Goal: Use online tool/utility: Utilize a website feature to perform a specific function

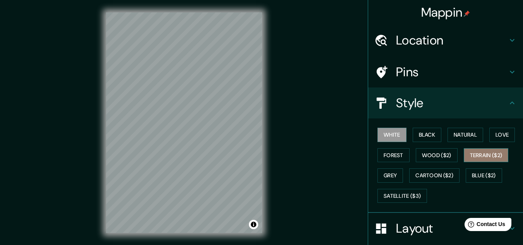
click at [477, 155] on button "Terrain ($2)" at bounding box center [485, 155] width 45 height 14
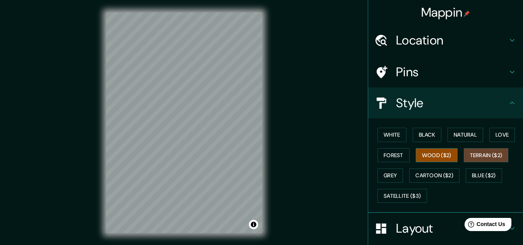
click at [428, 159] on button "Wood ($2)" at bounding box center [437, 155] width 42 height 14
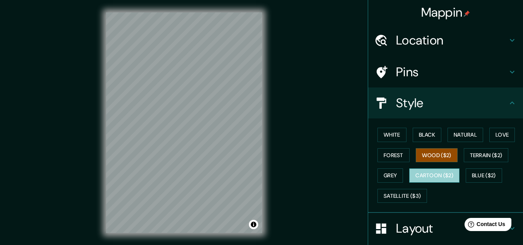
click at [430, 176] on button "Cartoon ($2)" at bounding box center [434, 175] width 50 height 14
click at [498, 69] on h4 "Pins" at bounding box center [451, 71] width 111 height 15
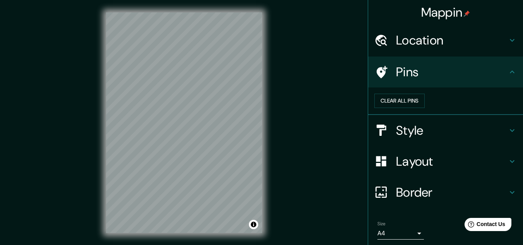
click at [498, 69] on h4 "Pins" at bounding box center [451, 71] width 111 height 15
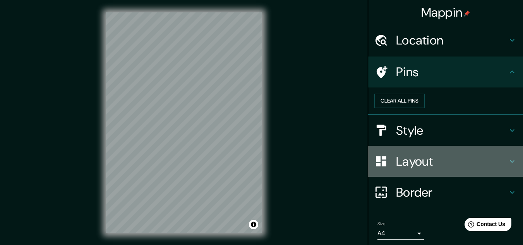
click at [470, 169] on h4 "Layout" at bounding box center [451, 161] width 111 height 15
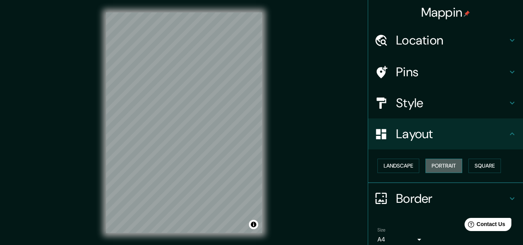
click at [444, 168] on button "Portrait" at bounding box center [443, 166] width 37 height 14
click at [392, 164] on button "Landscape" at bounding box center [398, 166] width 42 height 14
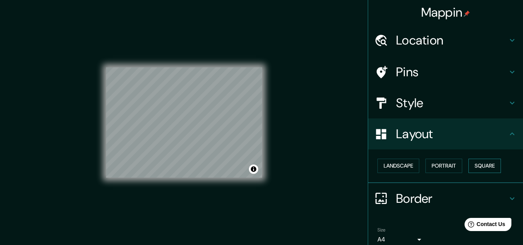
click at [475, 166] on button "Square" at bounding box center [484, 166] width 32 height 14
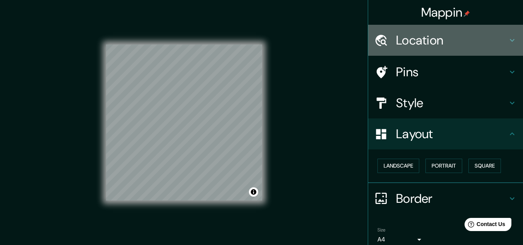
click at [489, 42] on h4 "Location" at bounding box center [451, 39] width 111 height 15
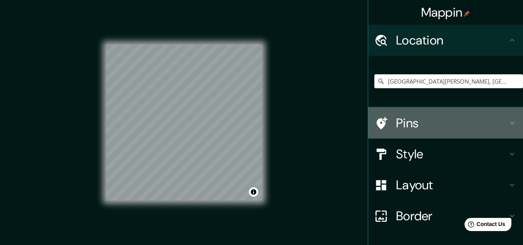
click at [500, 128] on h4 "Pins" at bounding box center [451, 122] width 111 height 15
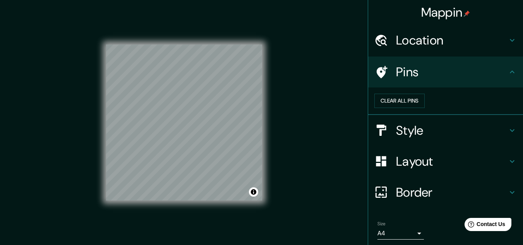
click at [500, 138] on h4 "Style" at bounding box center [451, 130] width 111 height 15
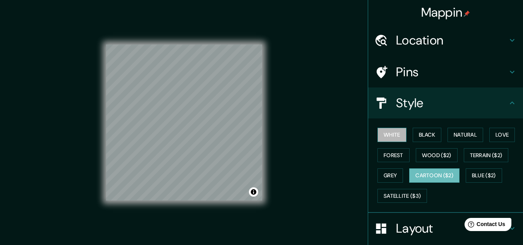
click at [391, 135] on button "White" at bounding box center [391, 135] width 29 height 14
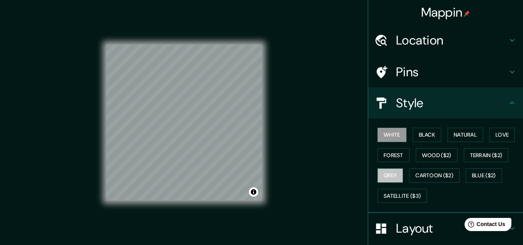
click at [395, 175] on button "Grey" at bounding box center [390, 175] width 26 height 14
click at [453, 161] on div "White Black Natural Love Forest Wood ($2) Terrain ($2) Grey Cartoon ($2) Blue (…" at bounding box center [448, 165] width 149 height 81
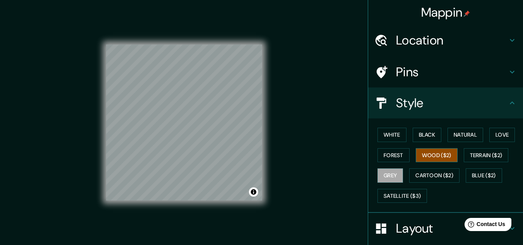
click at [447, 157] on button "Wood ($2)" at bounding box center [437, 155] width 42 height 14
click at [406, 200] on button "Satellite ($3)" at bounding box center [402, 196] width 50 height 14
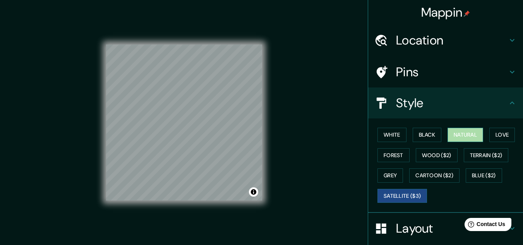
click at [455, 135] on button "Natural" at bounding box center [465, 135] width 36 height 14
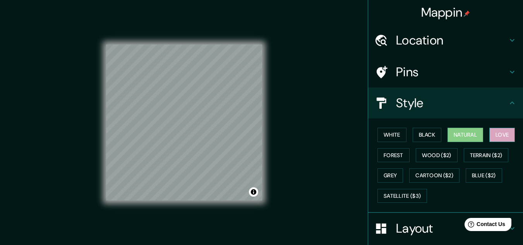
click at [501, 136] on button "Love" at bounding box center [502, 135] width 26 height 14
click at [388, 153] on button "Forest" at bounding box center [393, 155] width 32 height 14
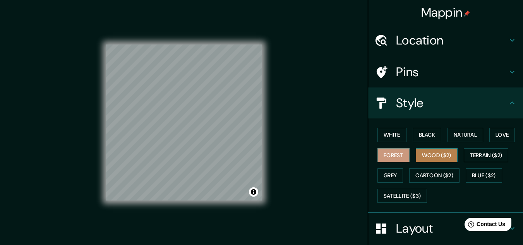
click at [442, 154] on button "Wood ($2)" at bounding box center [437, 155] width 42 height 14
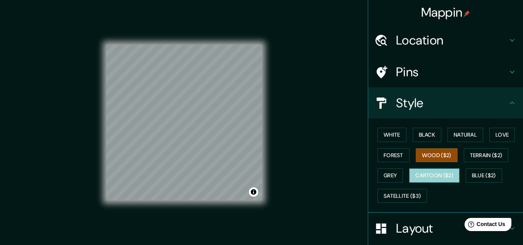
click at [428, 178] on button "Cartoon ($2)" at bounding box center [434, 175] width 50 height 14
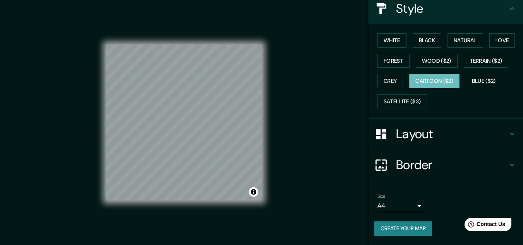
click at [486, 134] on h4 "Layout" at bounding box center [451, 133] width 111 height 15
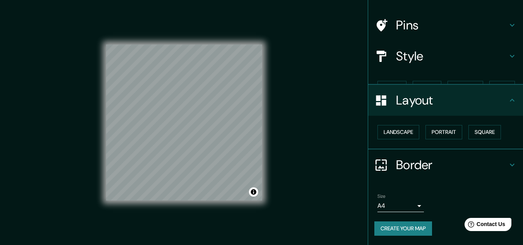
scroll to position [33, 0]
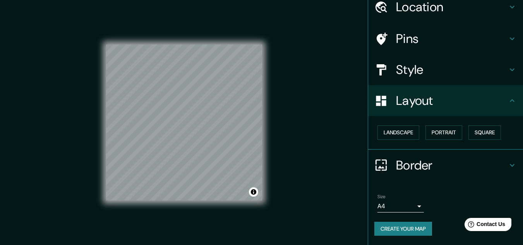
click at [439, 159] on h4 "Border" at bounding box center [451, 164] width 111 height 15
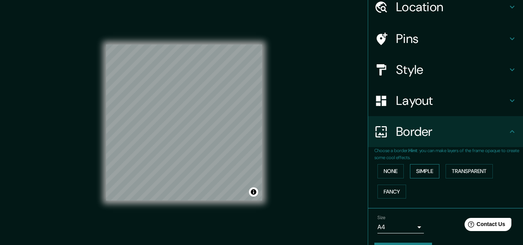
click at [423, 169] on button "Simple" at bounding box center [424, 171] width 29 height 14
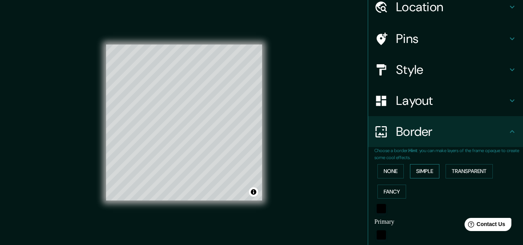
click at [410, 167] on button "Simple" at bounding box center [424, 171] width 29 height 14
type input "161"
type input "32"
click at [395, 169] on button "None" at bounding box center [390, 171] width 26 height 14
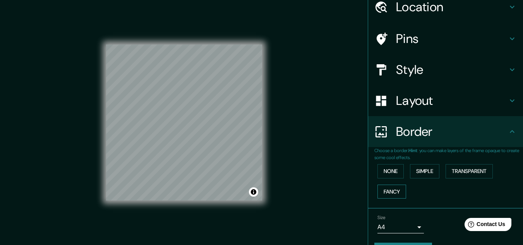
click at [388, 188] on button "Fancy" at bounding box center [391, 192] width 29 height 14
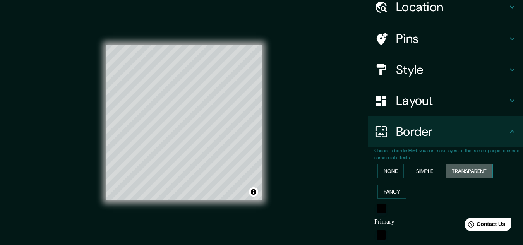
click at [472, 172] on button "Transparent" at bounding box center [468, 171] width 47 height 14
click at [390, 171] on button "None" at bounding box center [390, 171] width 26 height 14
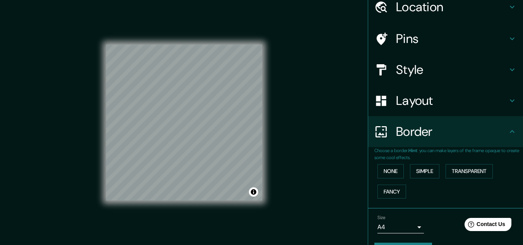
click at [511, 130] on div "Border" at bounding box center [445, 131] width 155 height 31
